Goal: Ask a question

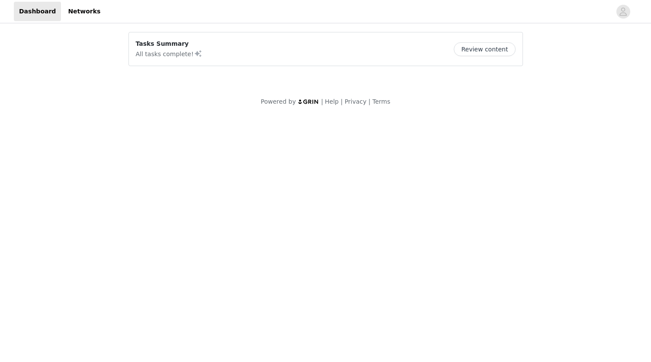
click at [478, 53] on button "Review content" at bounding box center [483, 49] width 61 height 14
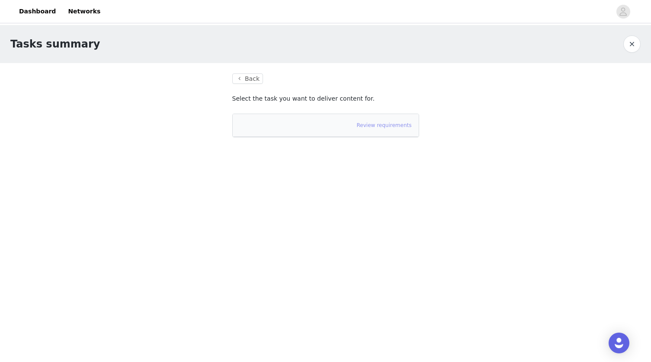
click at [393, 128] on link "Review requirements" at bounding box center [384, 125] width 55 height 6
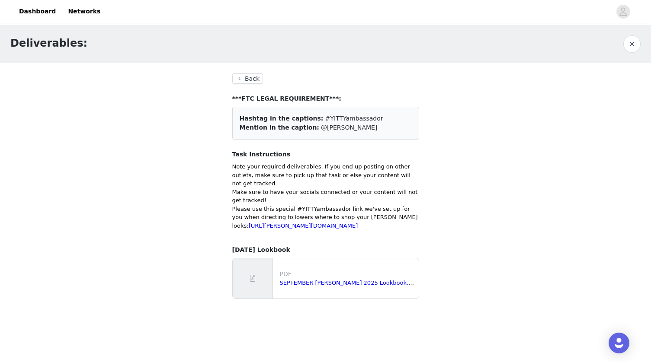
click at [245, 79] on button "Back" at bounding box center [247, 78] width 31 height 10
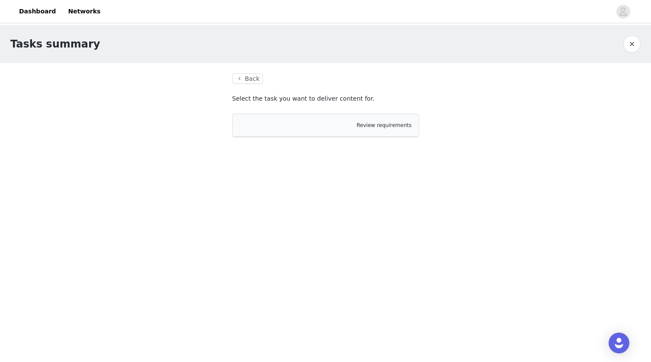
click at [245, 79] on button "Back" at bounding box center [247, 78] width 31 height 10
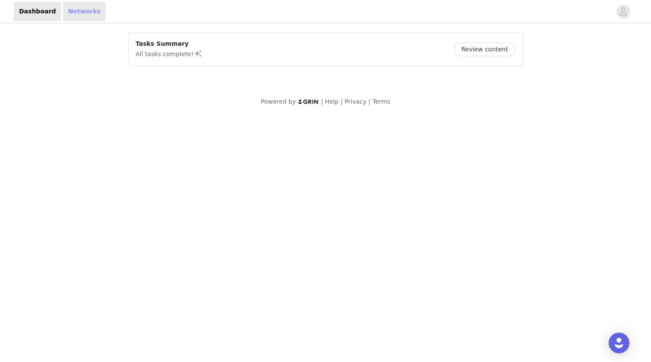
click at [78, 16] on link "Networks" at bounding box center [84, 11] width 43 height 19
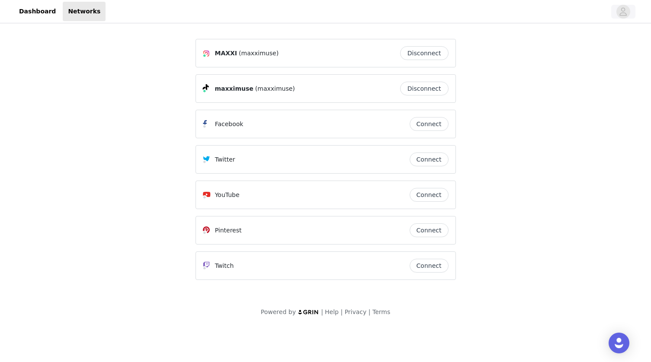
click at [625, 16] on icon "avatar" at bounding box center [622, 11] width 7 height 8
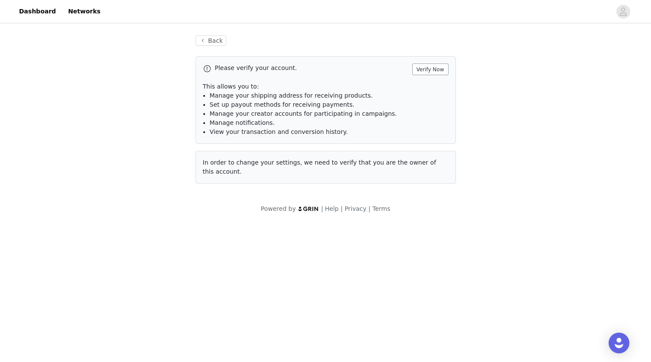
click at [435, 71] on button "Verify Now" at bounding box center [430, 70] width 36 height 12
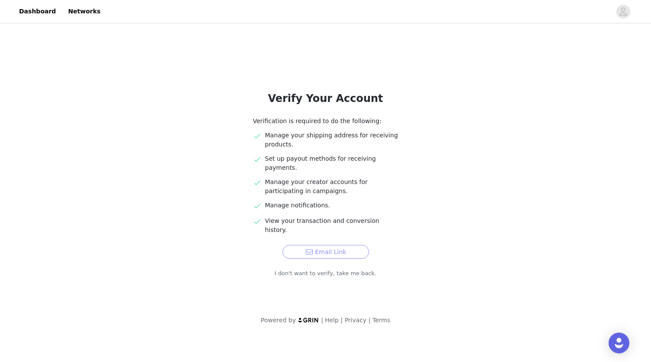
click at [340, 245] on button "Email Link" at bounding box center [325, 252] width 86 height 14
click at [618, 345] on img "Open Intercom Messenger" at bounding box center [618, 343] width 11 height 11
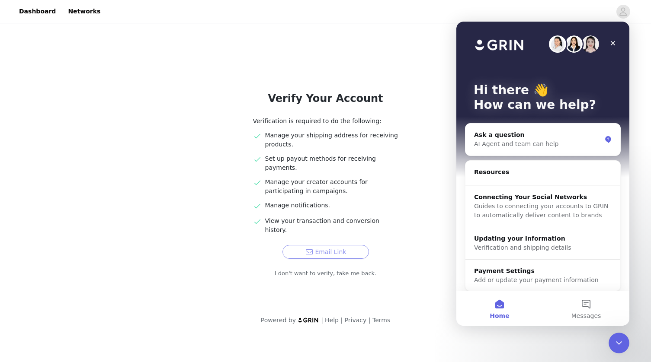
click at [336, 245] on button "Email Link" at bounding box center [325, 252] width 86 height 14
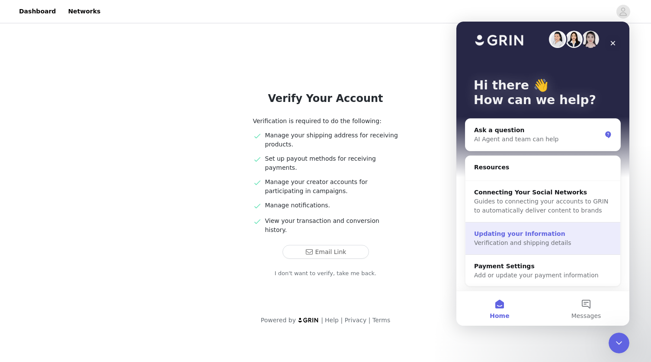
scroll to position [5, 0]
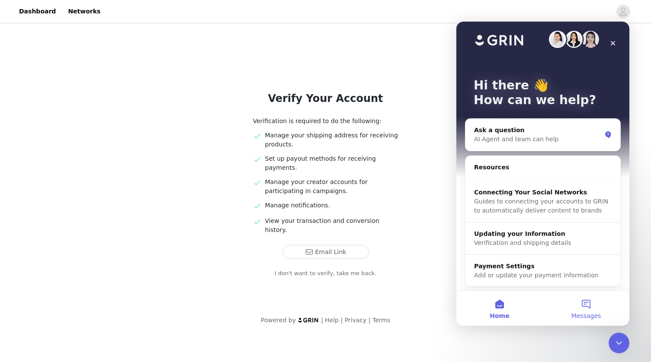
click at [586, 305] on button "Messages" at bounding box center [586, 308] width 86 height 35
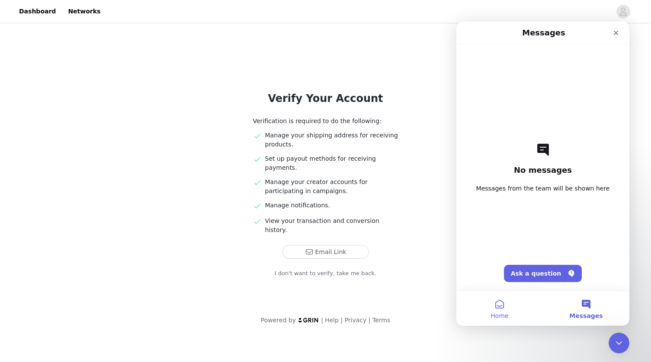
click at [493, 316] on span "Home" at bounding box center [499, 316] width 18 height 6
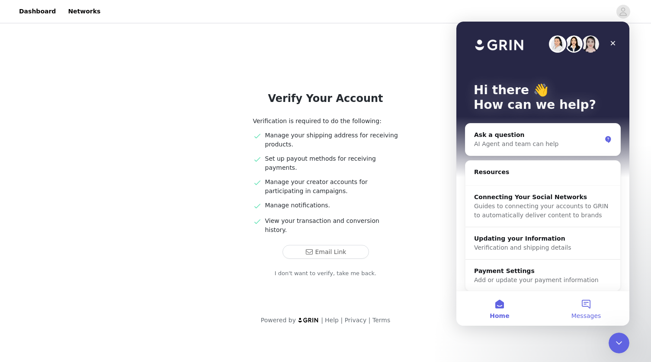
click at [580, 311] on button "Messages" at bounding box center [586, 308] width 86 height 35
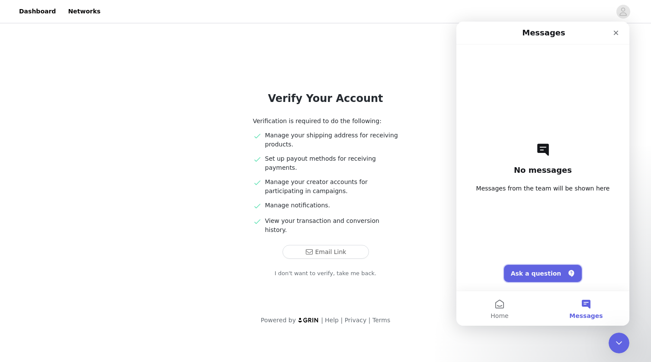
click at [560, 271] on button "Ask a question" at bounding box center [543, 273] width 78 height 17
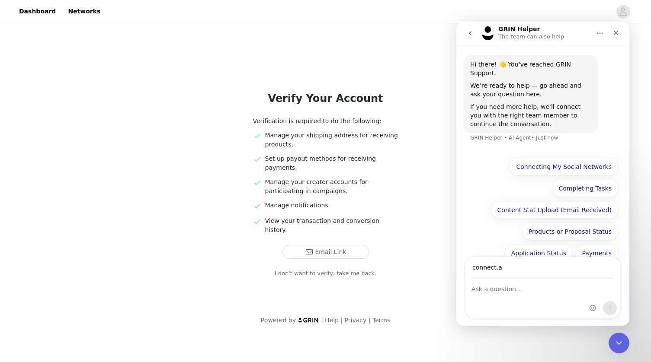
type input "connect."
type input "connect.maxxi@gmail.com"
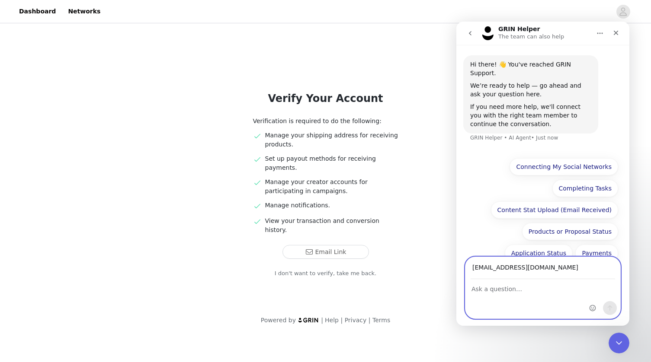
click at [496, 294] on textarea "Ask a question…" at bounding box center [542, 287] width 155 height 15
type textarea "Having issues verifying my email to update my dashboard after completing a task…"
click at [613, 303] on button "Send a message…" at bounding box center [610, 308] width 14 height 14
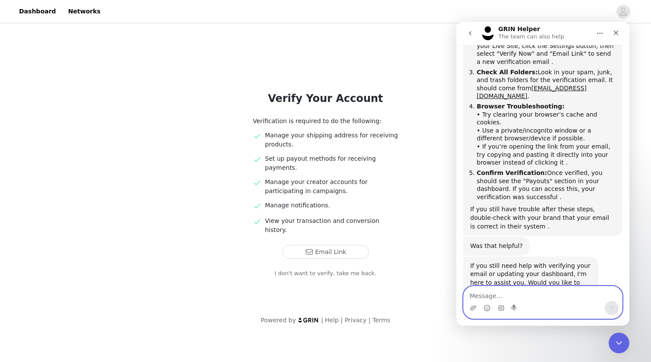
scroll to position [217, 0]
click at [422, 137] on section "Verify Your Account Verification is required to do the following: Manage your s…" at bounding box center [325, 165] width 207 height 281
click at [624, 13] on icon "avatar" at bounding box center [622, 11] width 7 height 8
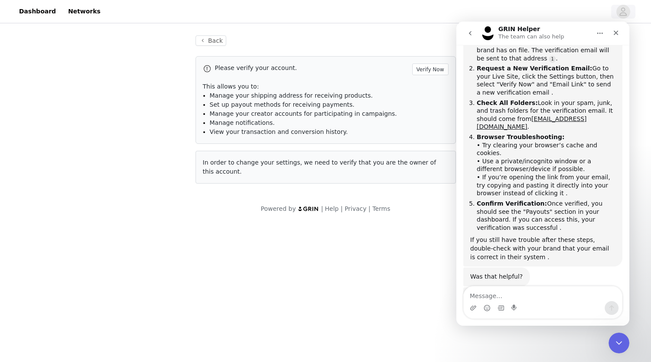
scroll to position [217, 0]
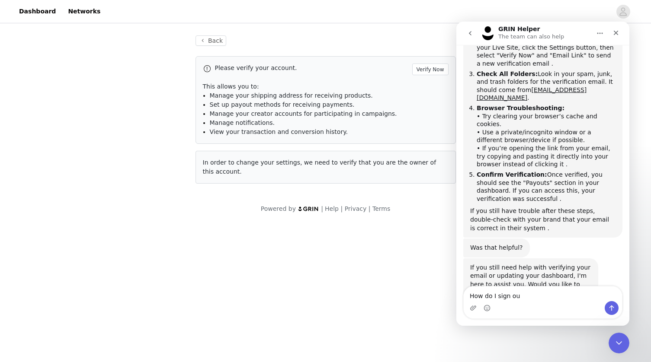
type textarea "How do I sign out"
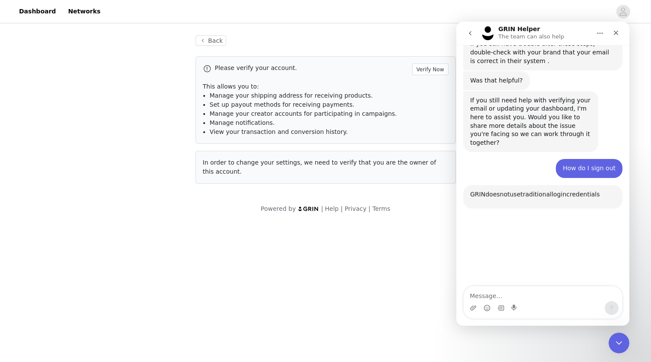
scroll to position [450, 0]
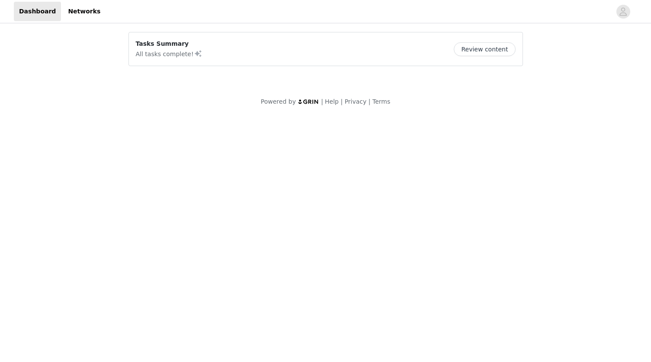
click at [477, 54] on button "Review content" at bounding box center [483, 49] width 61 height 14
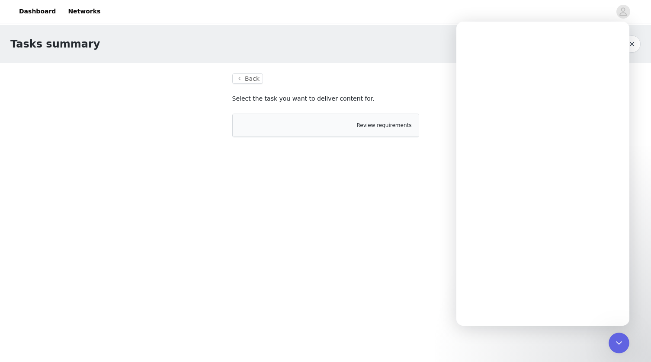
click at [392, 133] on div "Review requirements" at bounding box center [326, 125] width 186 height 23
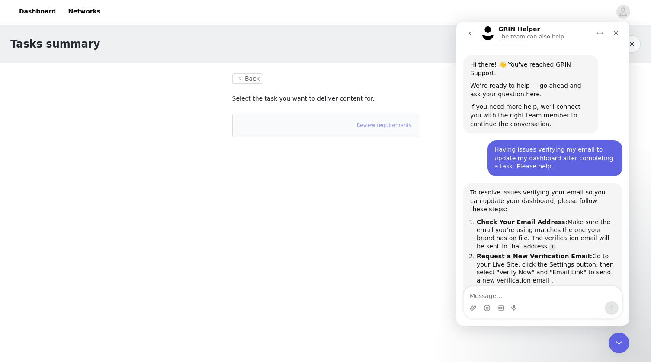
click at [390, 126] on link "Review requirements" at bounding box center [384, 125] width 55 height 6
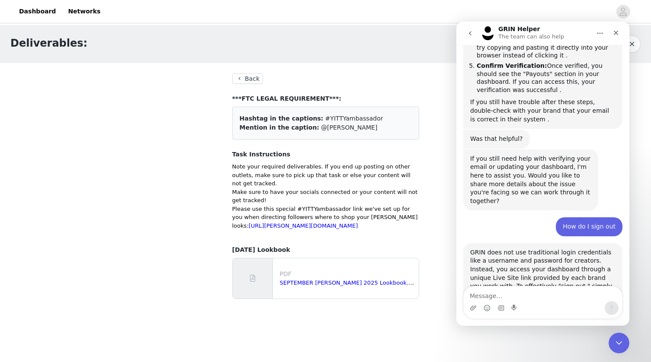
scroll to position [378, 0]
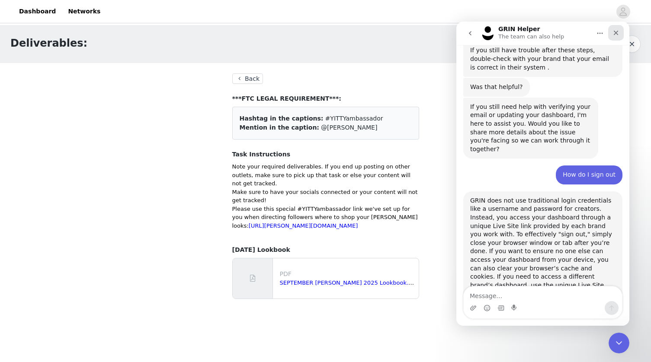
click at [614, 37] on div "Close" at bounding box center [616, 33] width 16 height 16
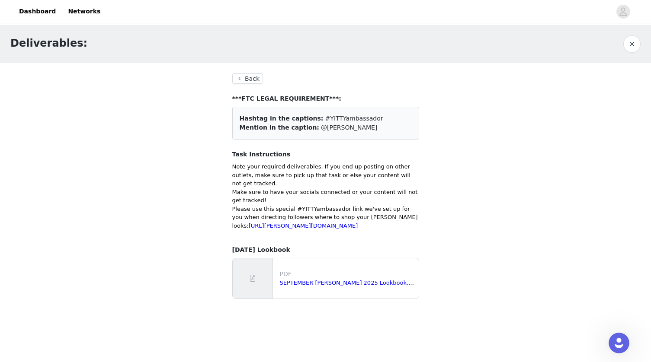
scroll to position [0, 0]
click at [39, 15] on link "Dashboard" at bounding box center [37, 11] width 47 height 19
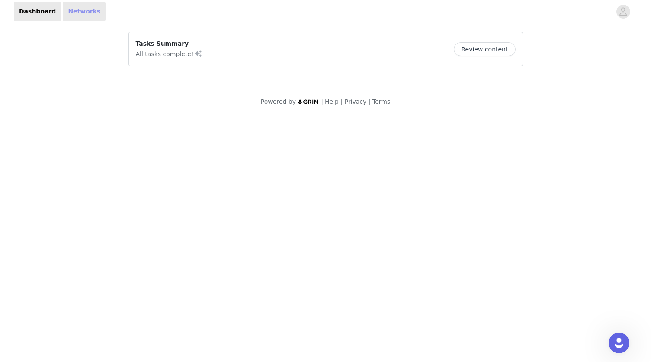
click at [67, 9] on link "Networks" at bounding box center [84, 11] width 43 height 19
